Goal: Task Accomplishment & Management: Manage account settings

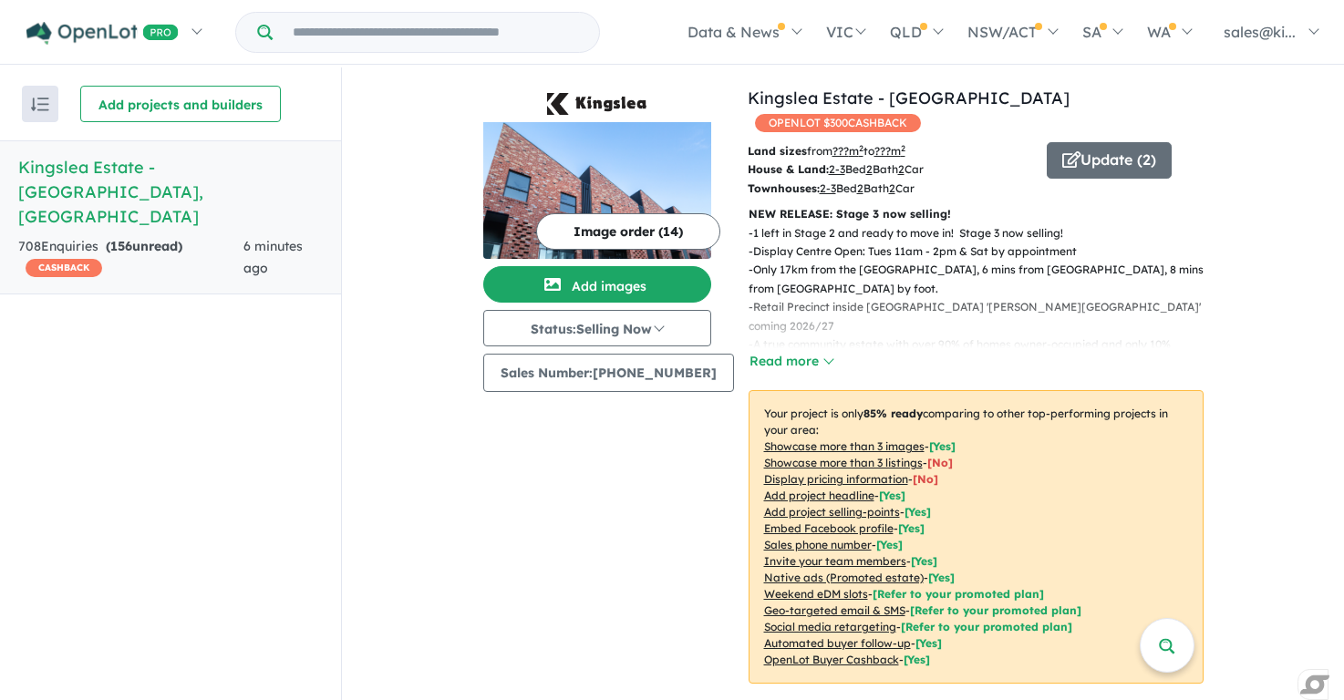
scroll to position [573, 0]
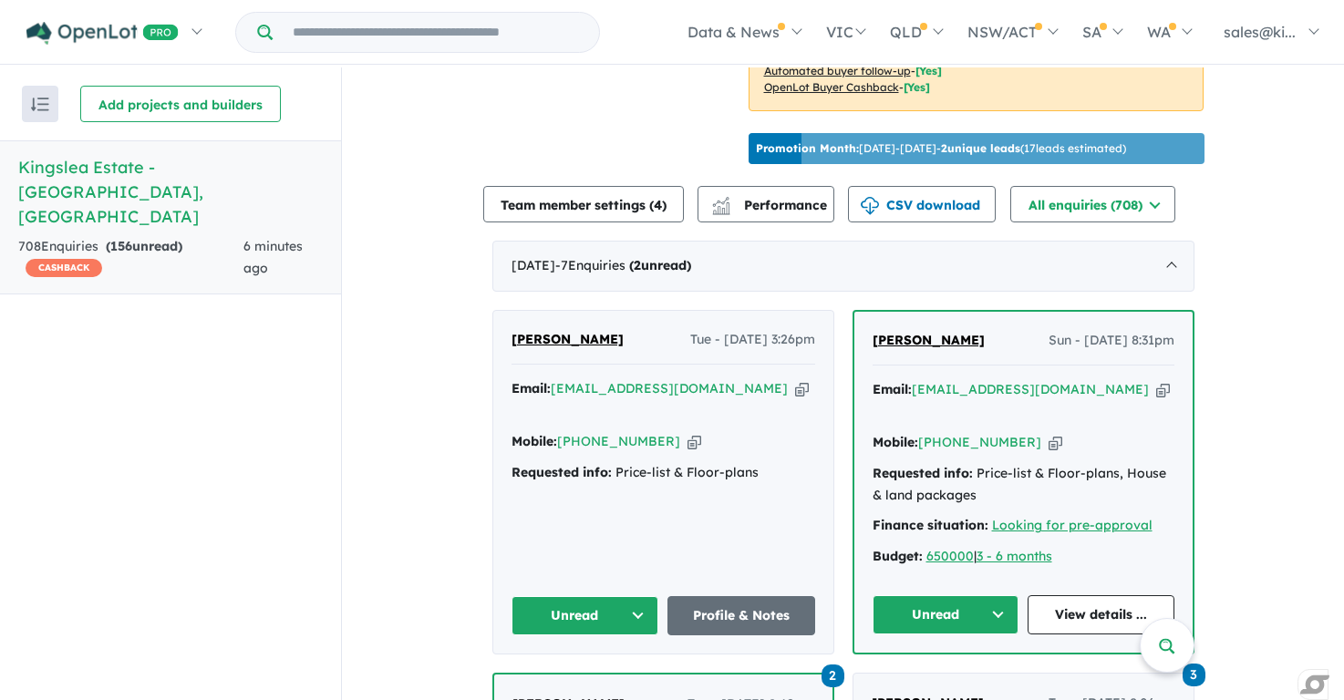
click at [635, 596] on button "Unread" at bounding box center [585, 615] width 148 height 39
click at [592, 680] on button "Assigned" at bounding box center [591, 701] width 159 height 42
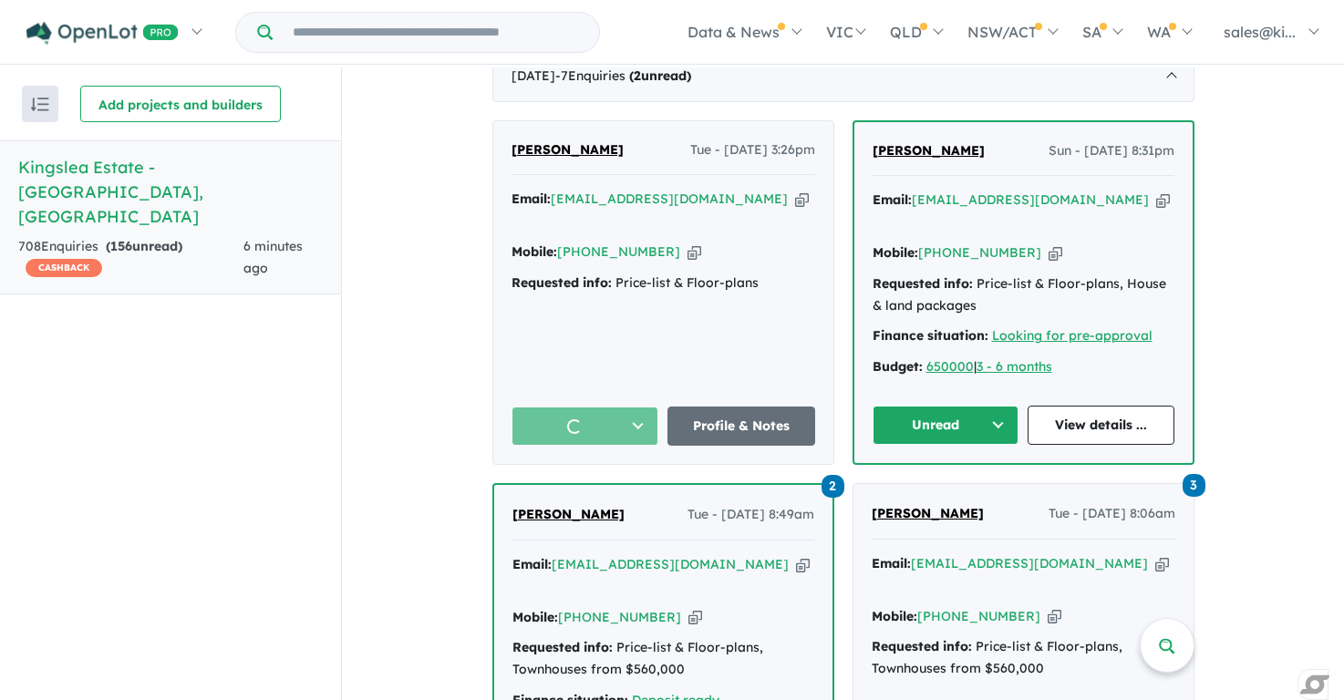
scroll to position [768, 0]
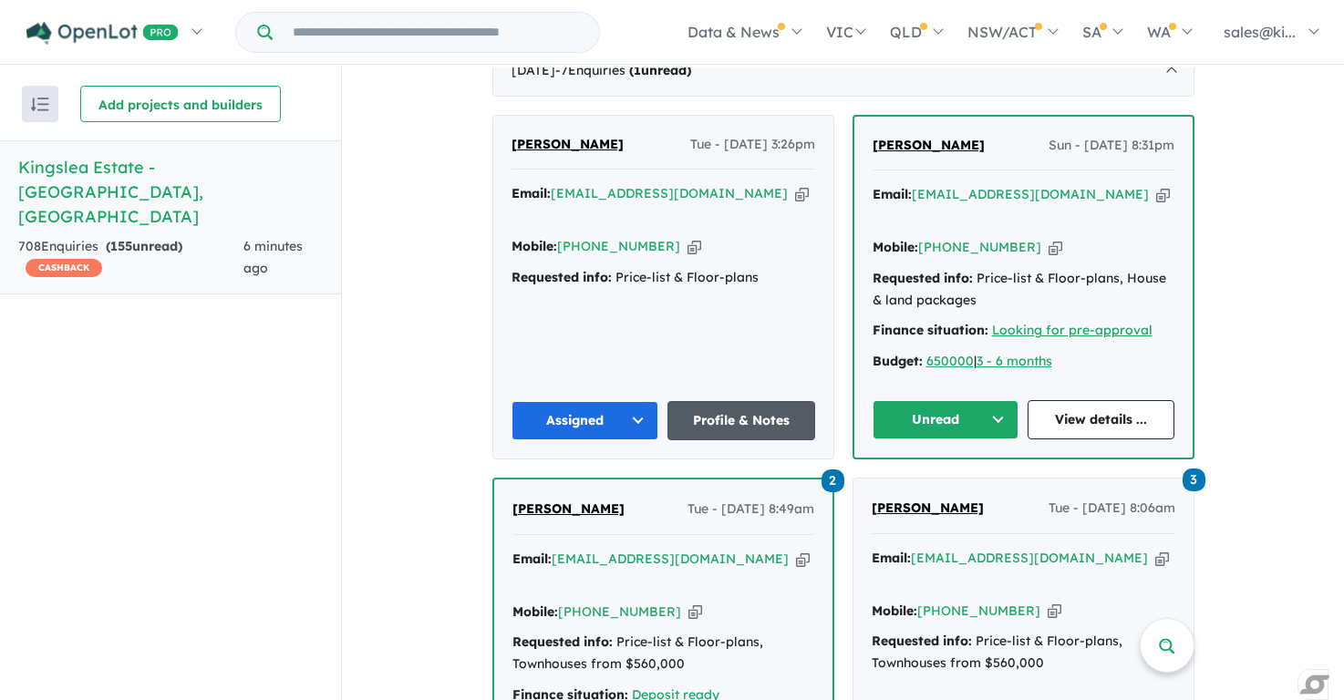
click at [721, 401] on link "Profile & Notes" at bounding box center [741, 420] width 148 height 39
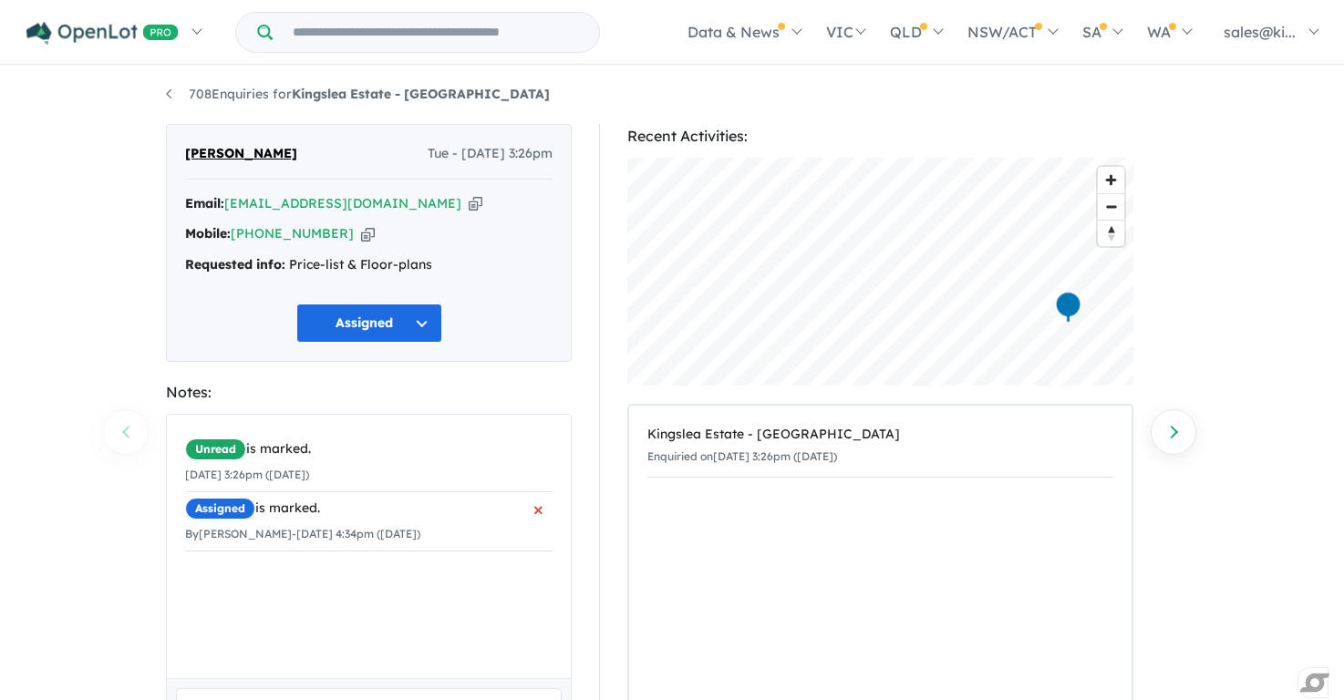
scroll to position [147, 0]
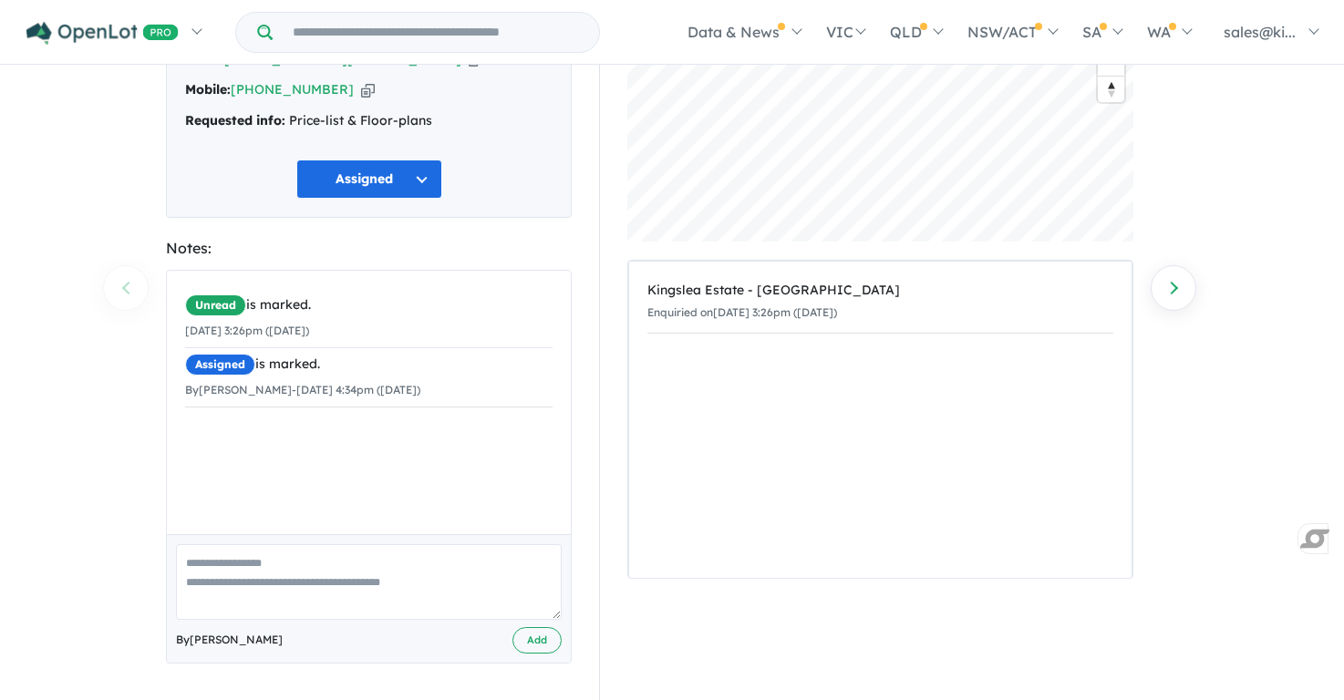
click at [243, 559] on textarea at bounding box center [369, 582] width 386 height 76
type textarea "**********"
click at [539, 635] on button "Add" at bounding box center [536, 640] width 49 height 26
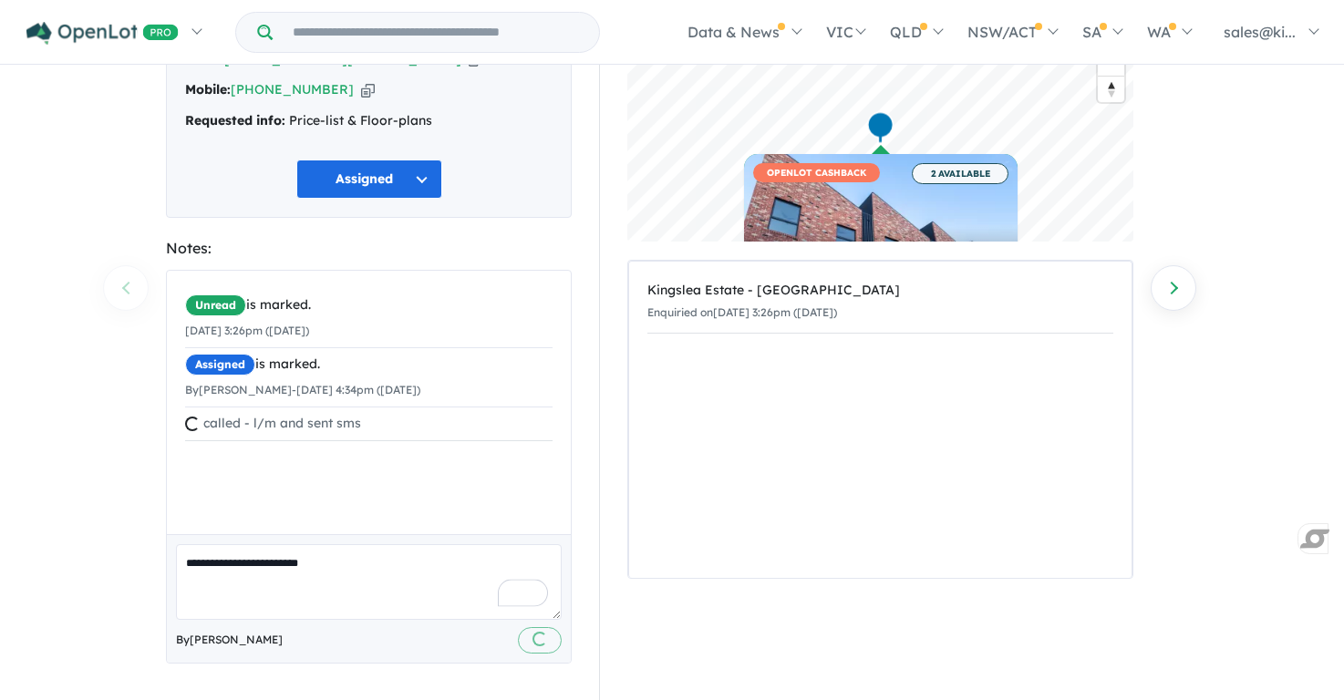
scroll to position [0, 0]
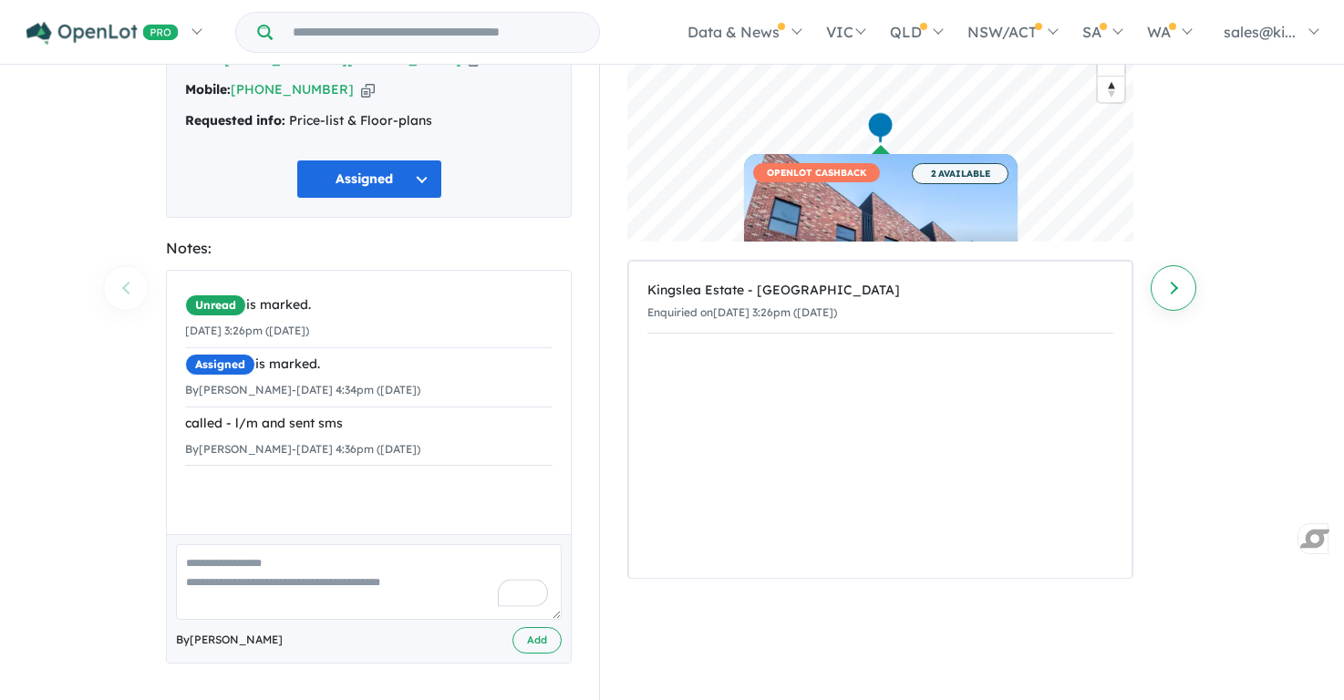
click at [1171, 284] on link "Next enquiry" at bounding box center [1174, 288] width 46 height 46
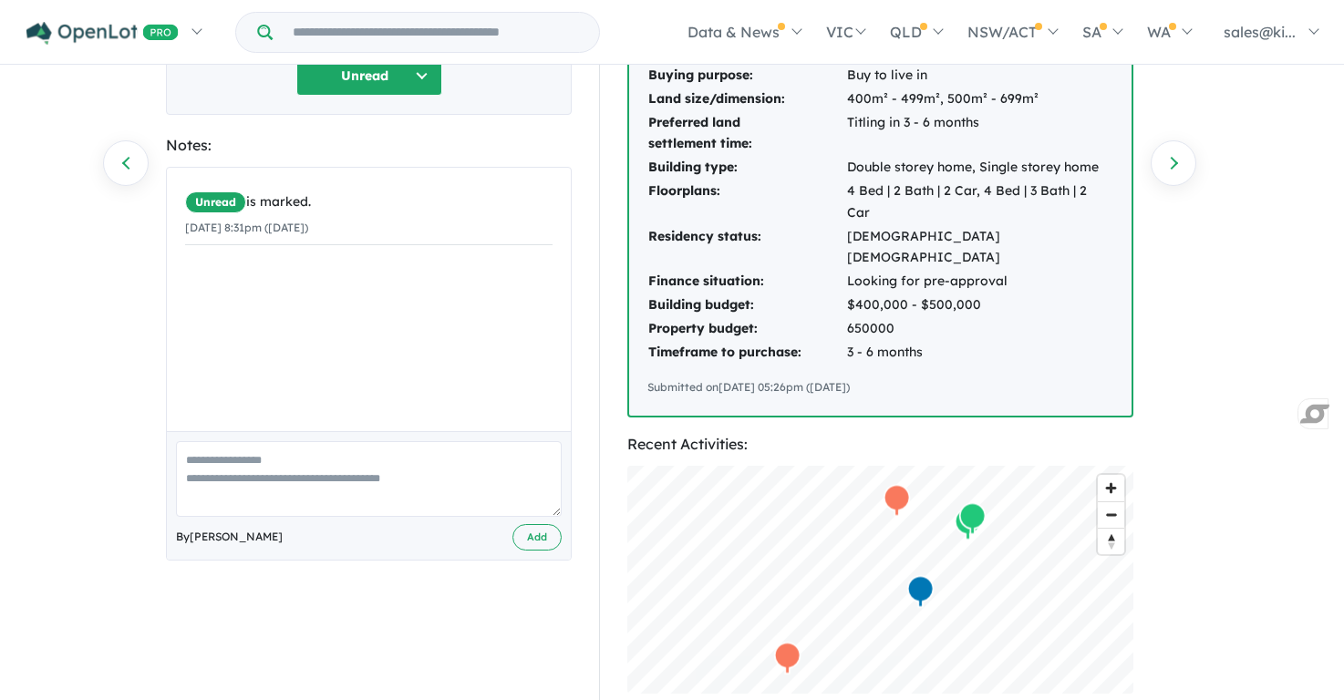
scroll to position [293, 0]
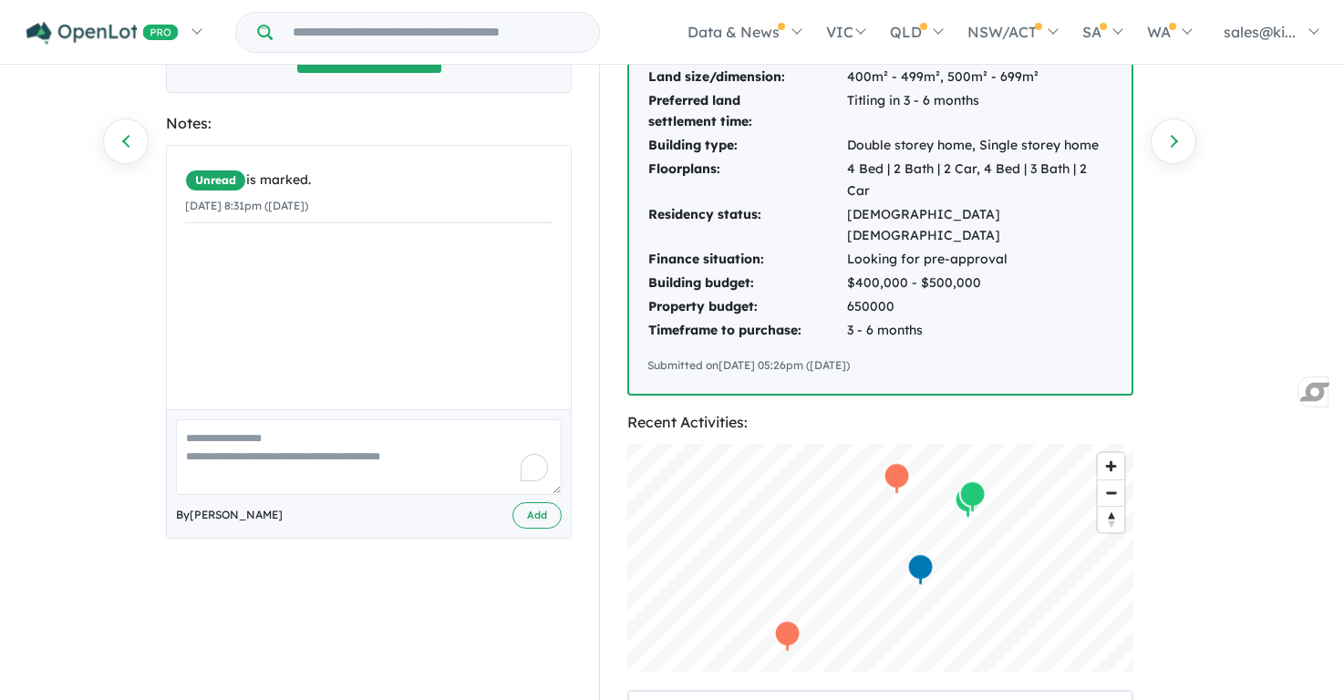
click at [313, 444] on textarea "To enrich screen reader interactions, please activate Accessibility in Grammarl…" at bounding box center [369, 457] width 386 height 76
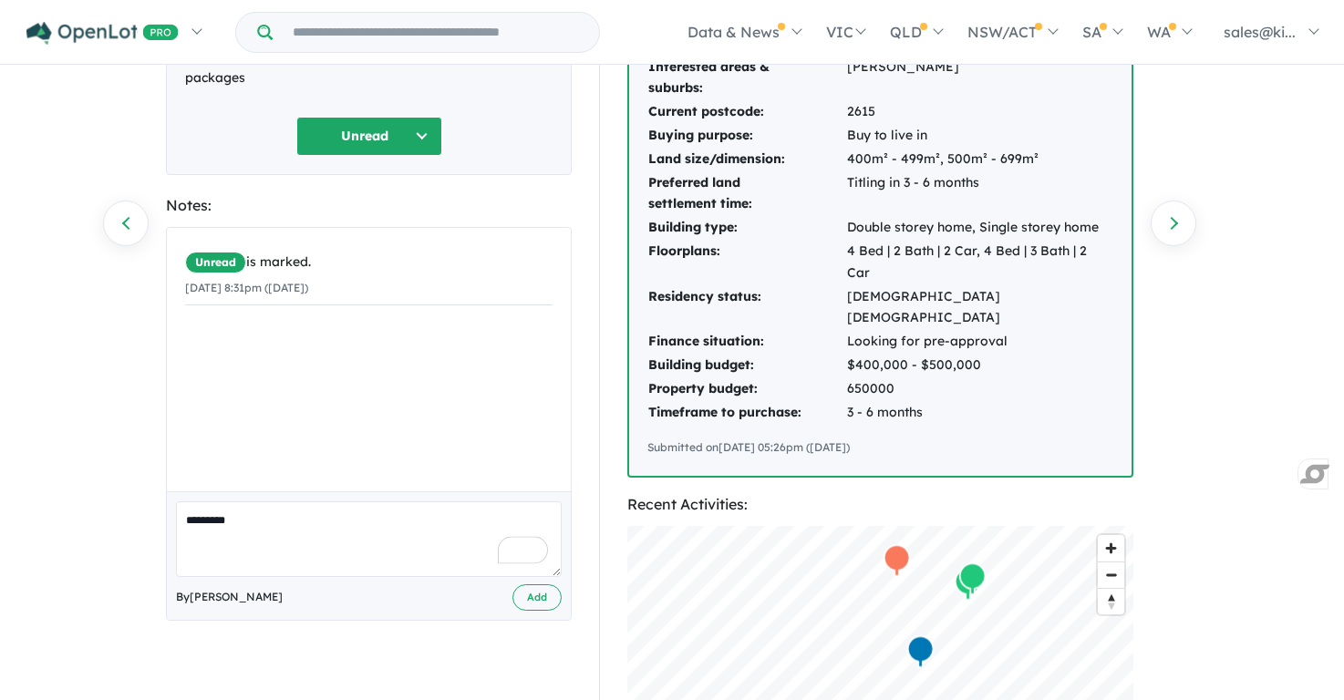
scroll to position [218, 0]
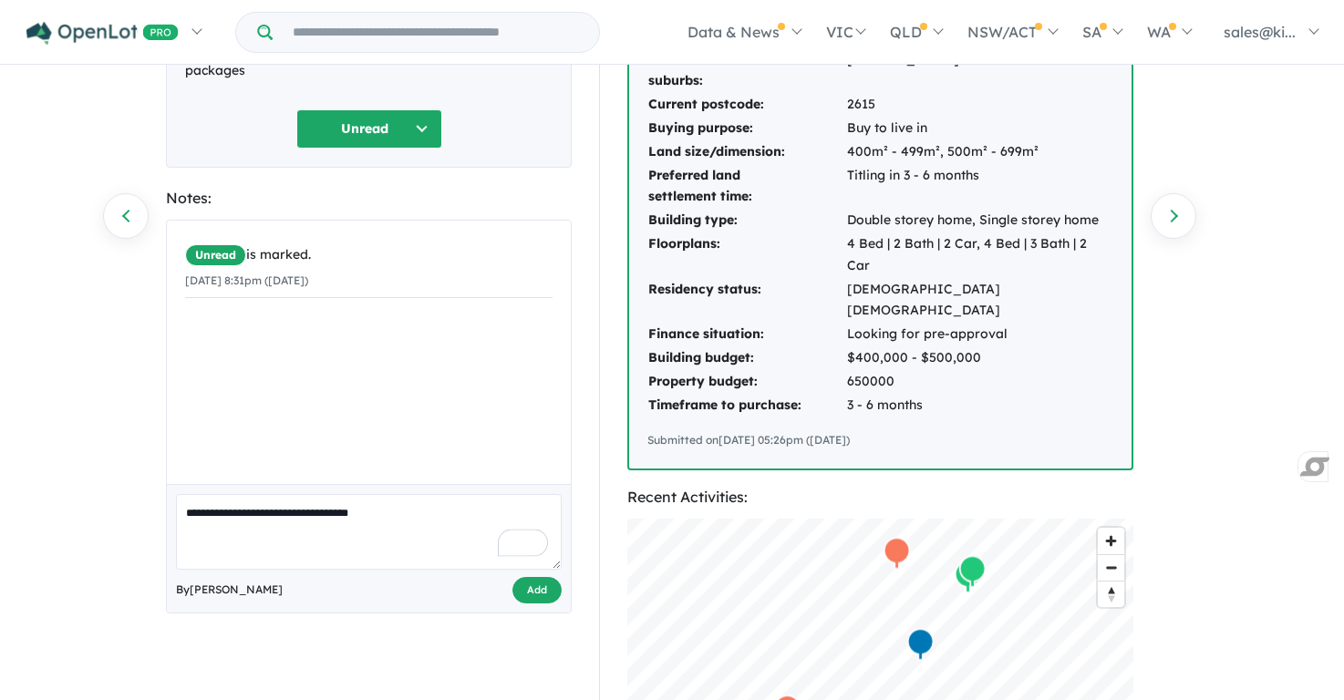
type textarea "**********"
click at [547, 589] on button "Add" at bounding box center [536, 590] width 49 height 26
click at [423, 119] on button "Unread" at bounding box center [369, 128] width 146 height 39
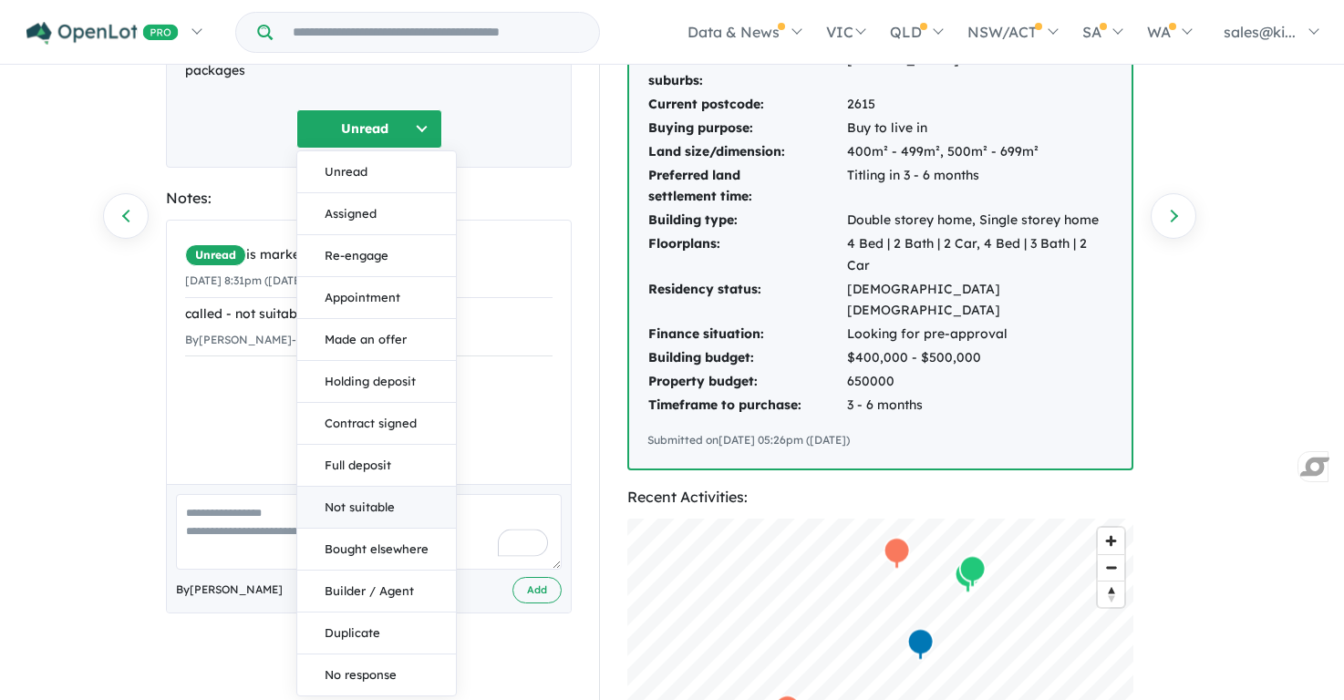
click at [387, 509] on button "Not suitable" at bounding box center [376, 508] width 159 height 42
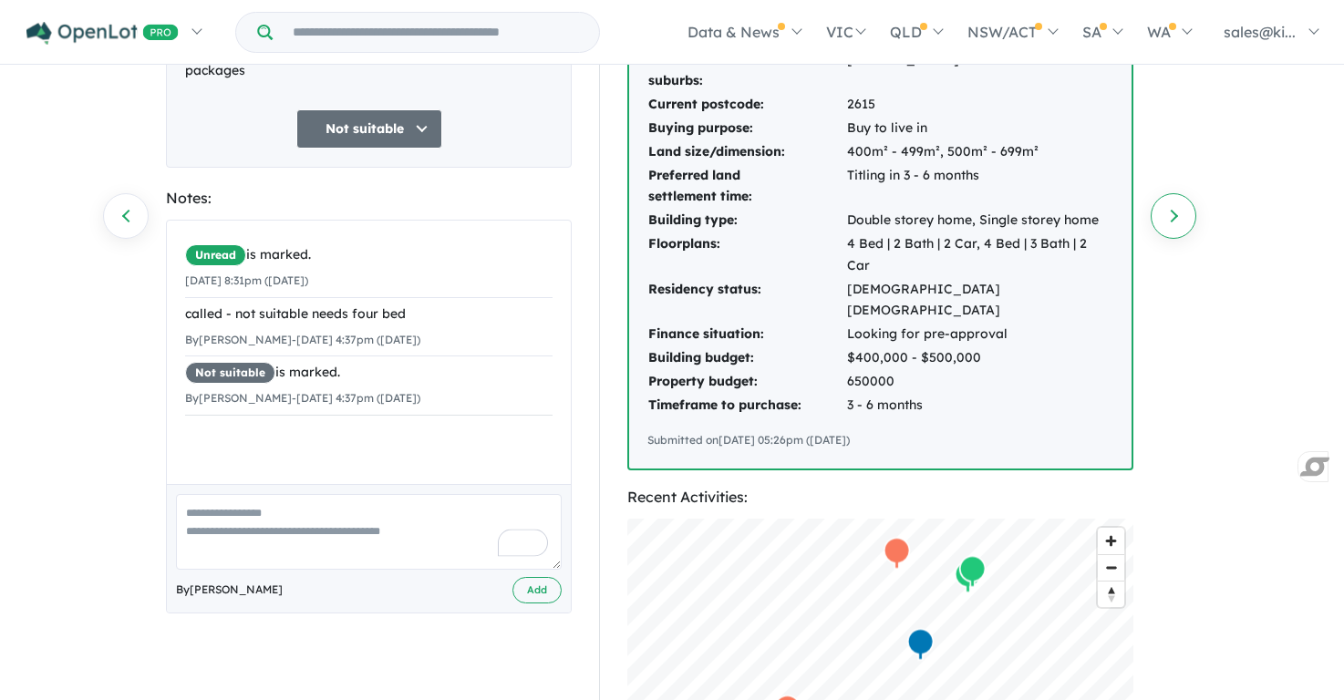
click at [1167, 217] on link "Next enquiry" at bounding box center [1174, 216] width 46 height 46
